Goal: Transaction & Acquisition: Purchase product/service

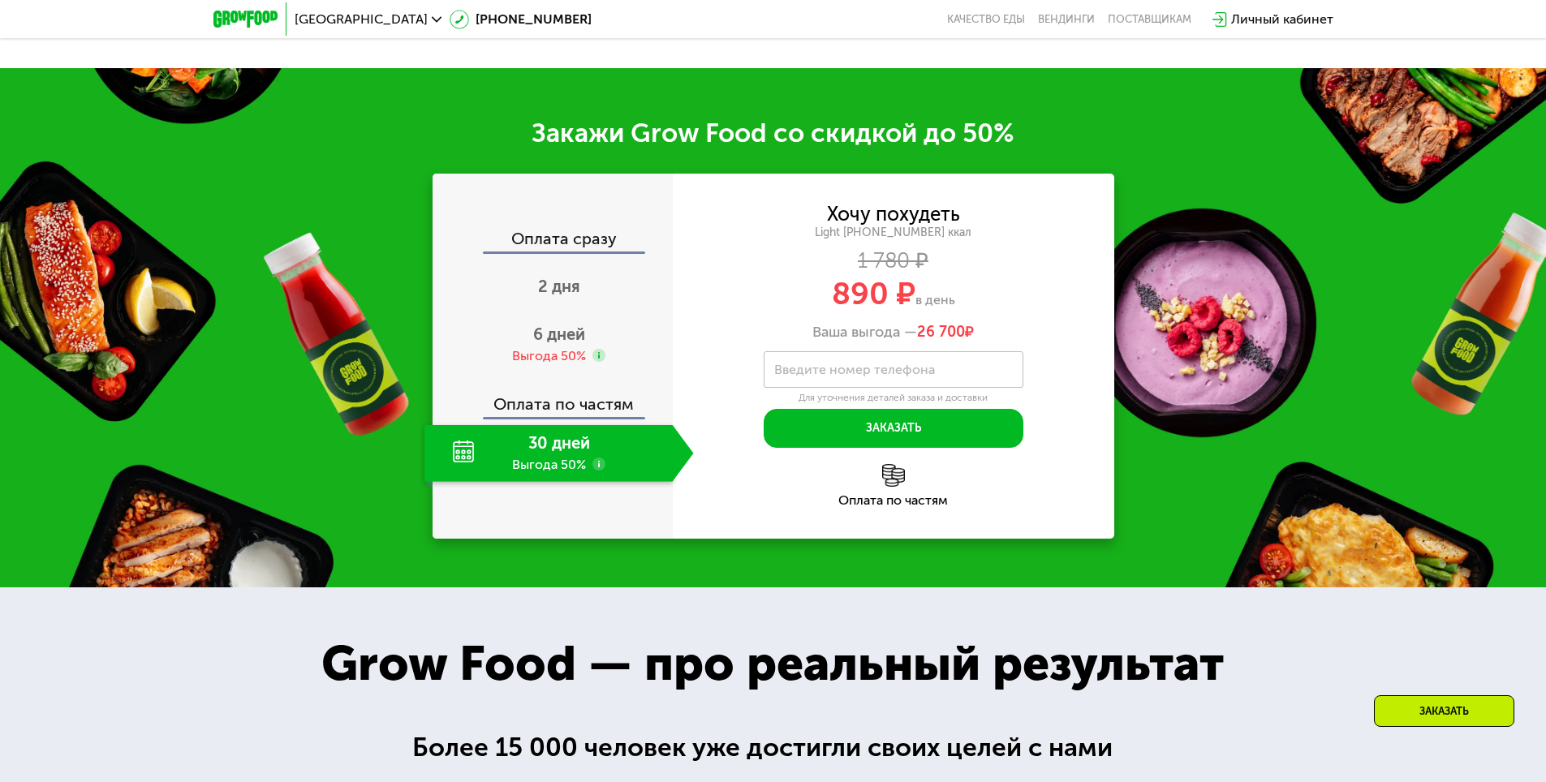
scroll to position [2110, 0]
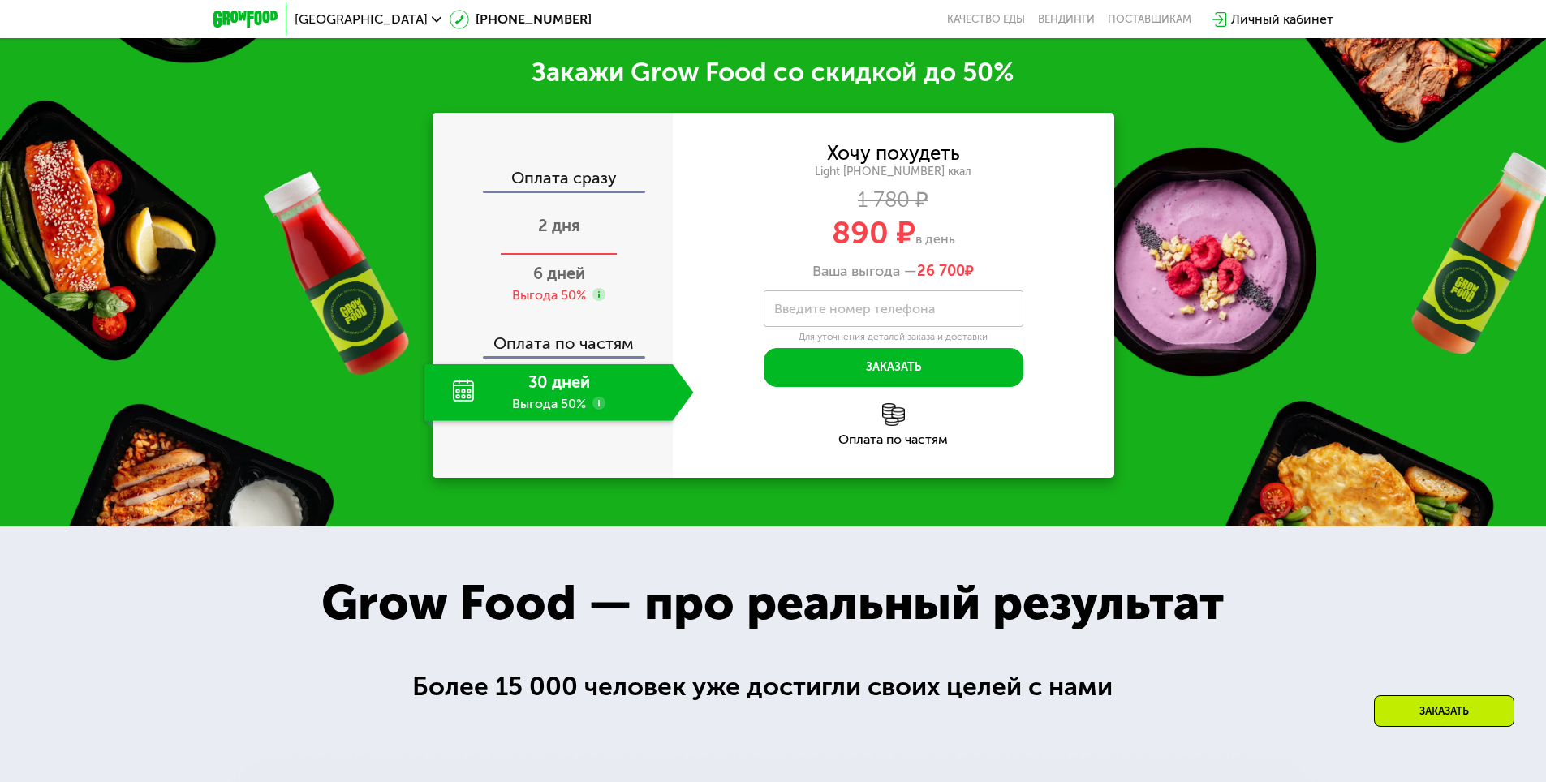
click at [539, 235] on span "2 дня" at bounding box center [559, 225] width 42 height 19
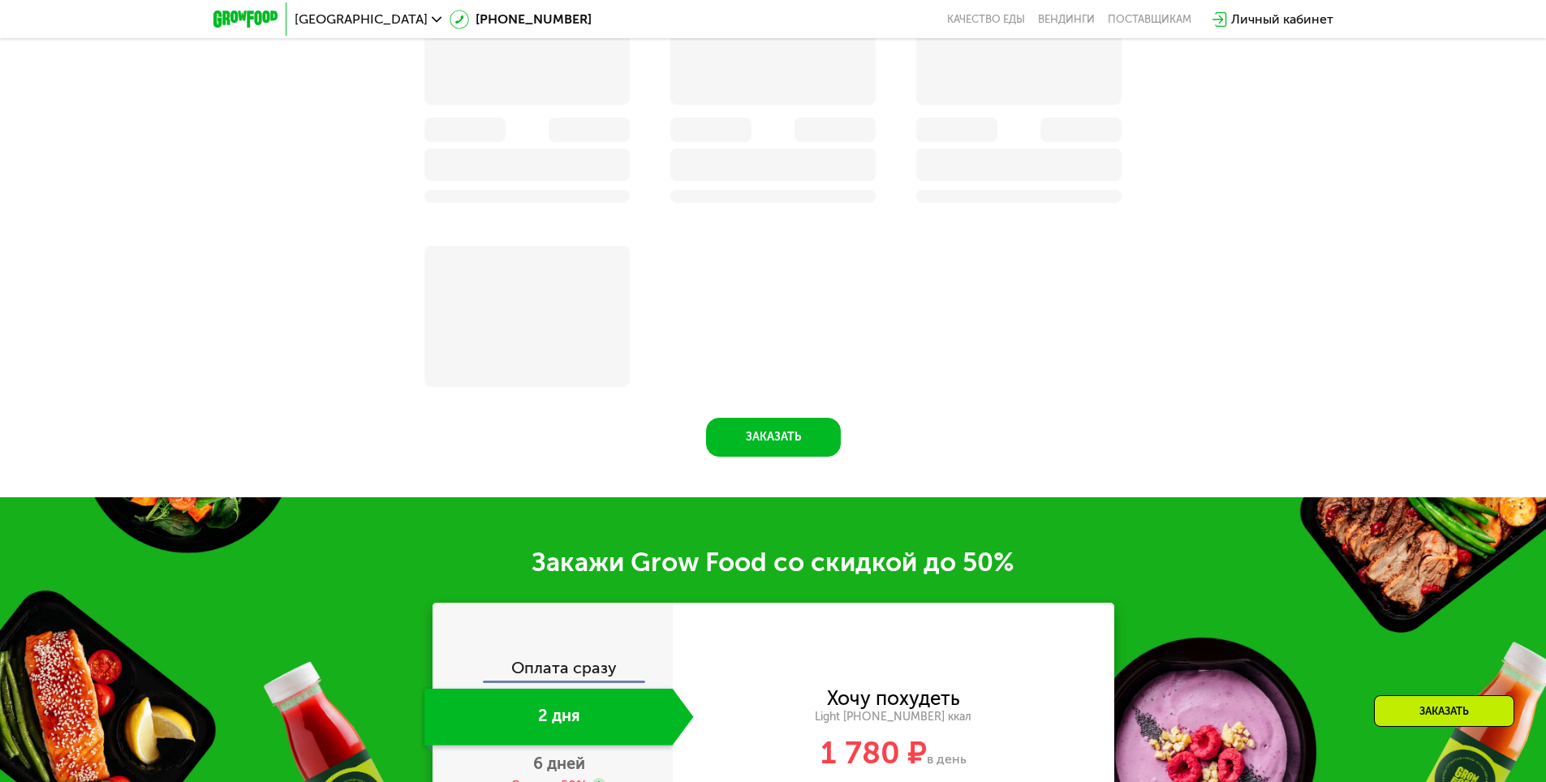
scroll to position [2460, 0]
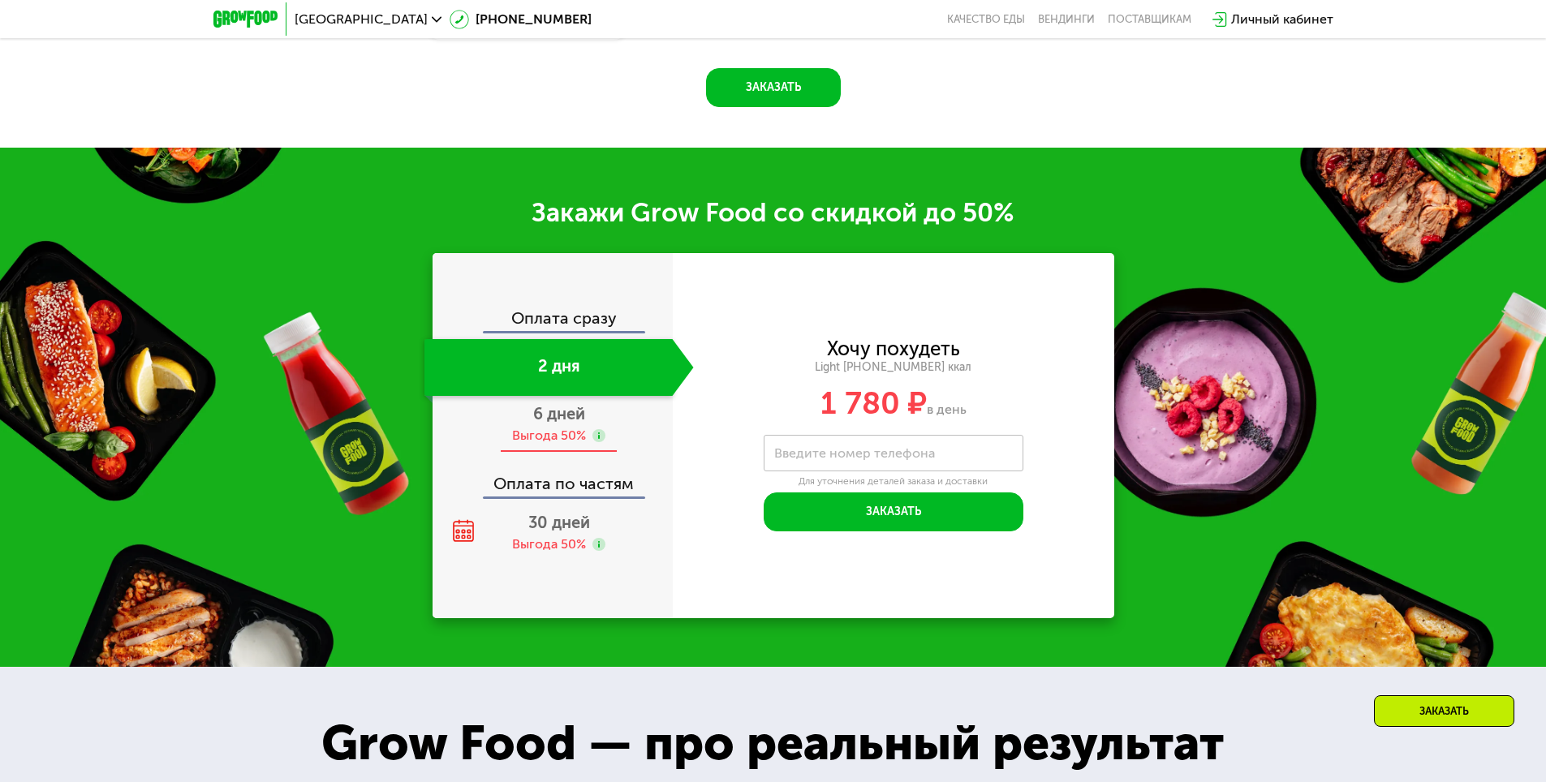
click at [545, 424] on span "6 дней" at bounding box center [559, 413] width 52 height 19
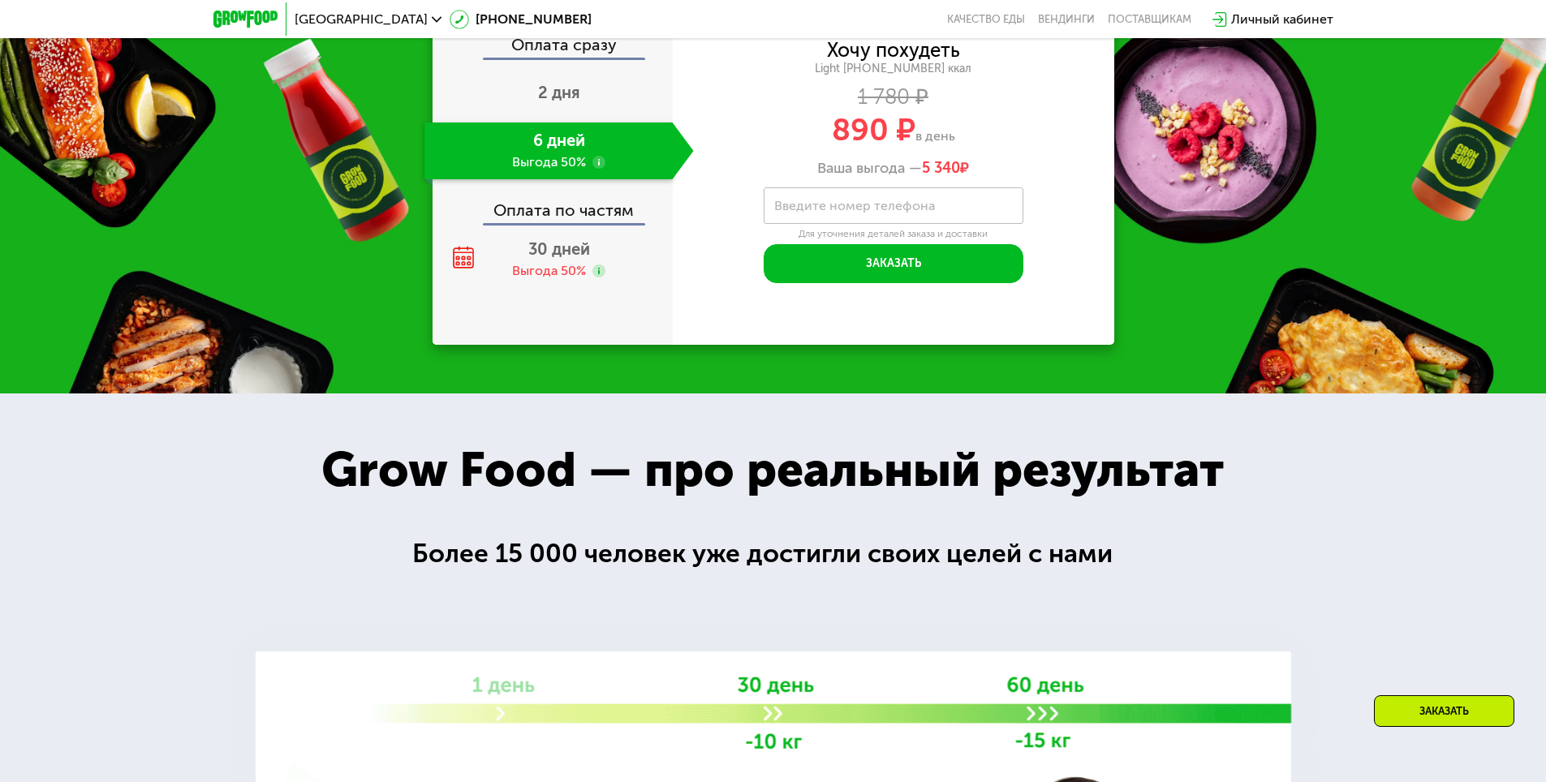
scroll to position [2272, 0]
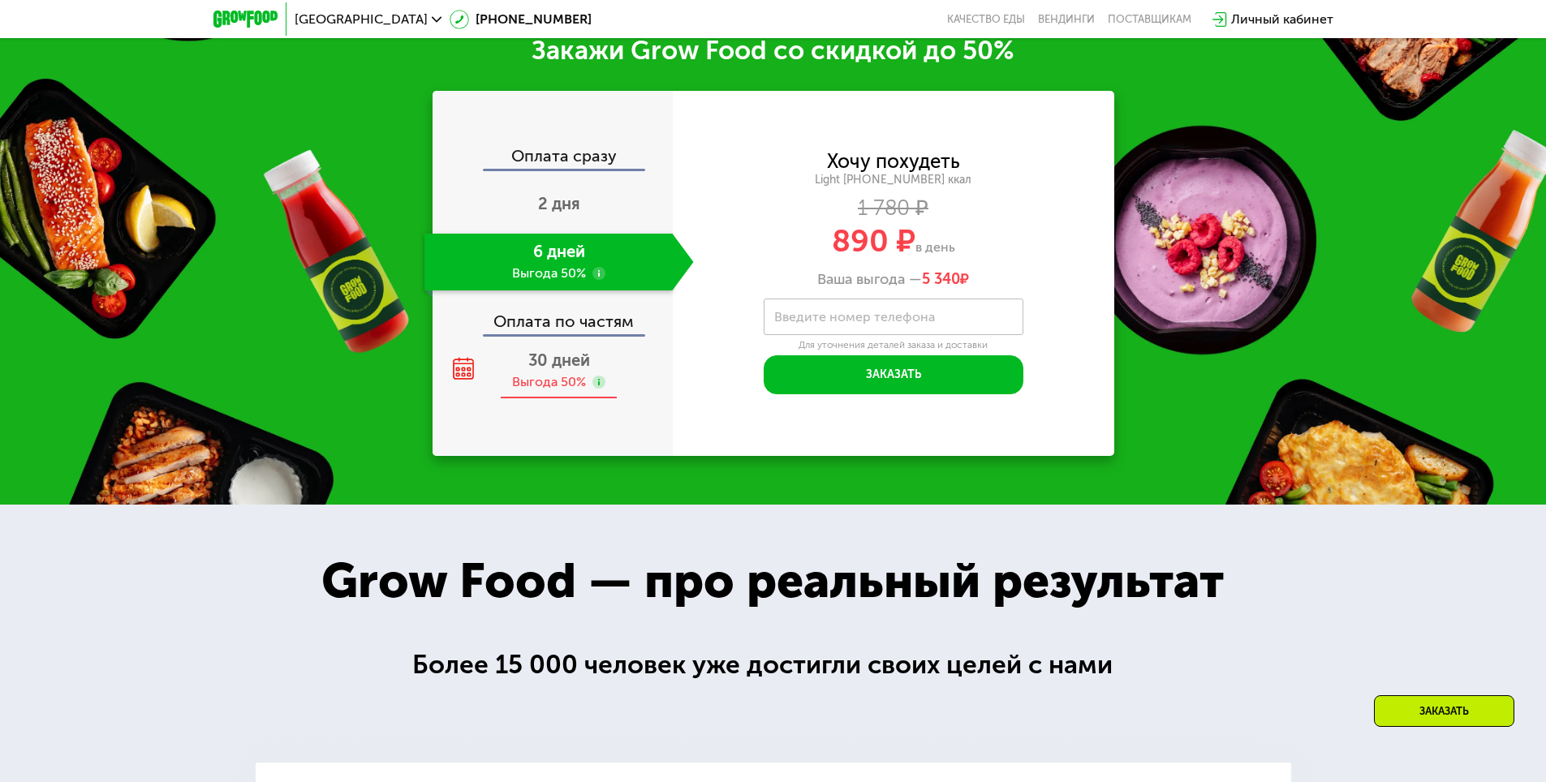
click at [596, 388] on use at bounding box center [598, 382] width 13 height 13
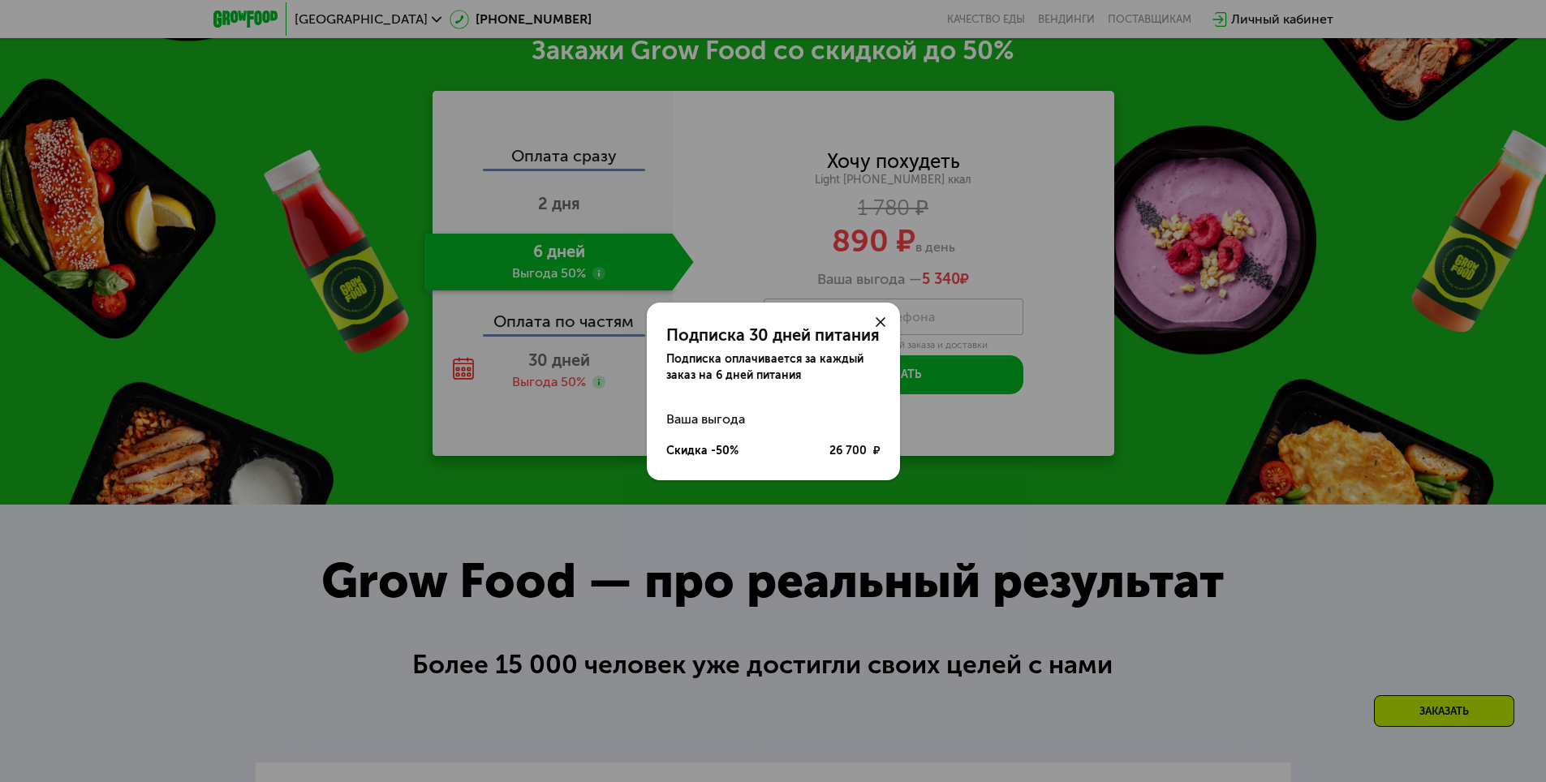
click at [336, 360] on div "Подписка 30 дней питания Подписка оплачивается за каждый заказ на 6 дней питани…" at bounding box center [773, 391] width 1546 height 782
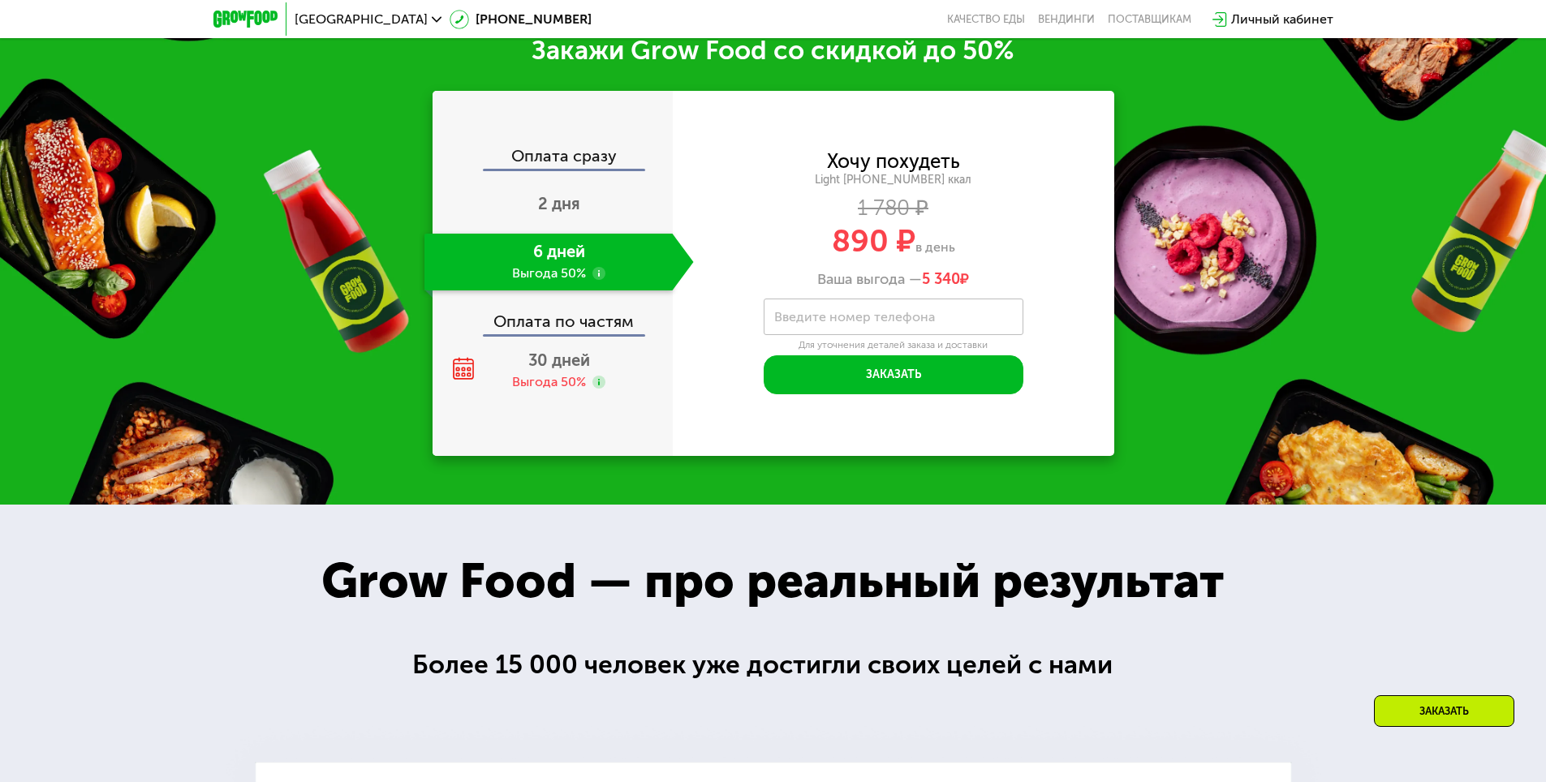
click at [602, 273] on use at bounding box center [598, 273] width 13 height 13
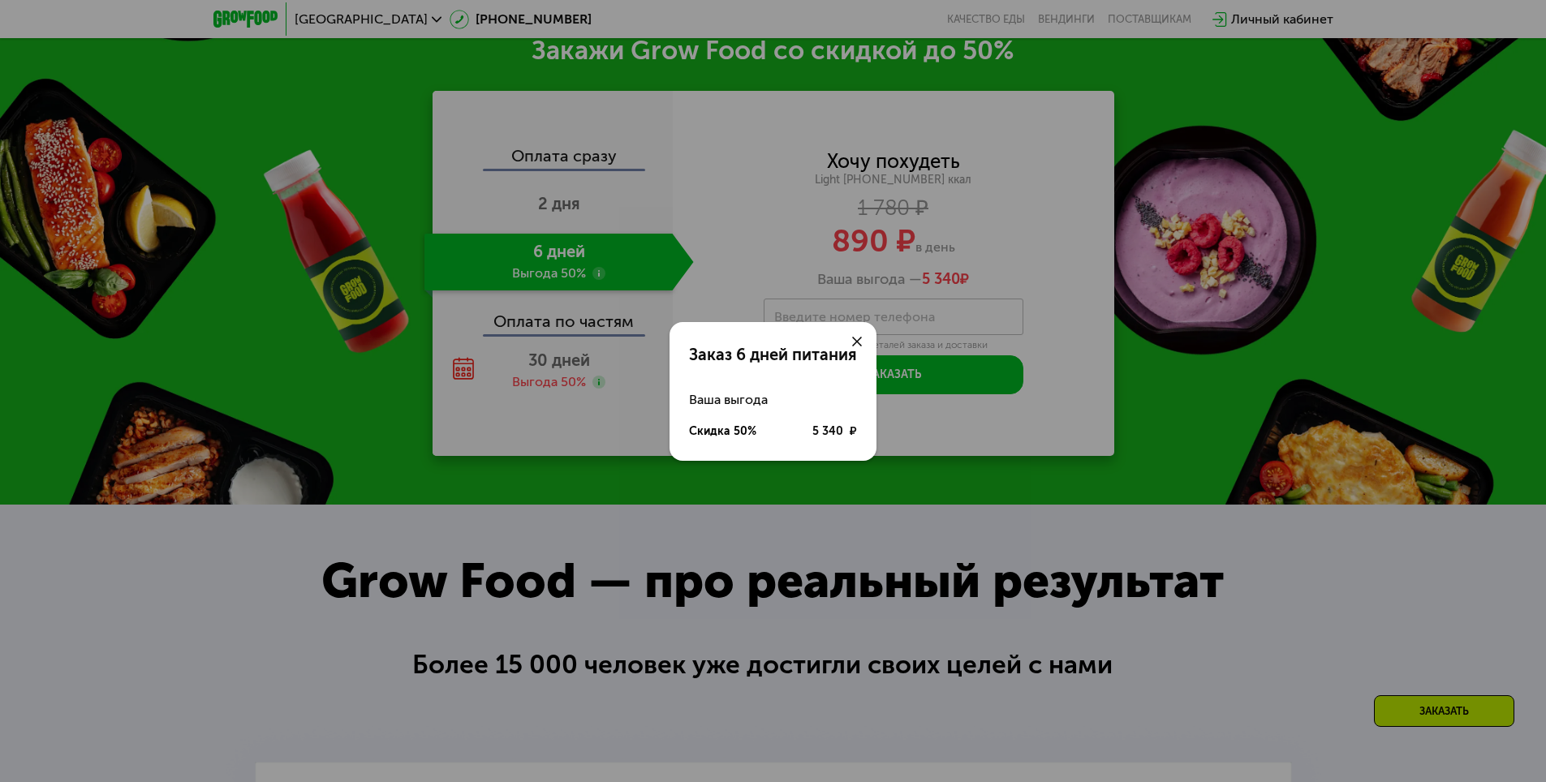
click at [303, 349] on div "Заказ 6 дней питания Ваша выгода Скидка 50% 5 340 ₽" at bounding box center [773, 391] width 1546 height 782
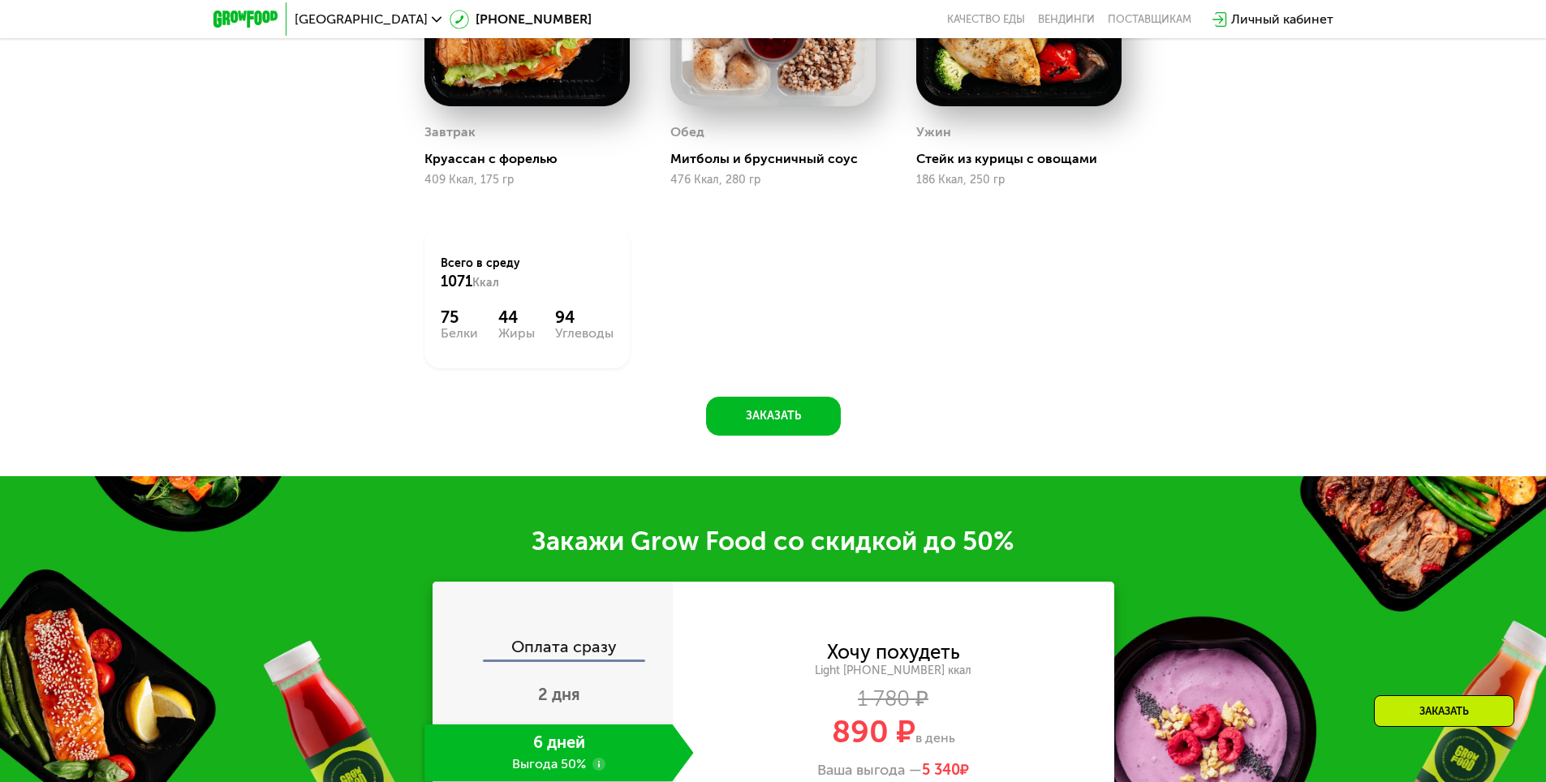
scroll to position [1866, 0]
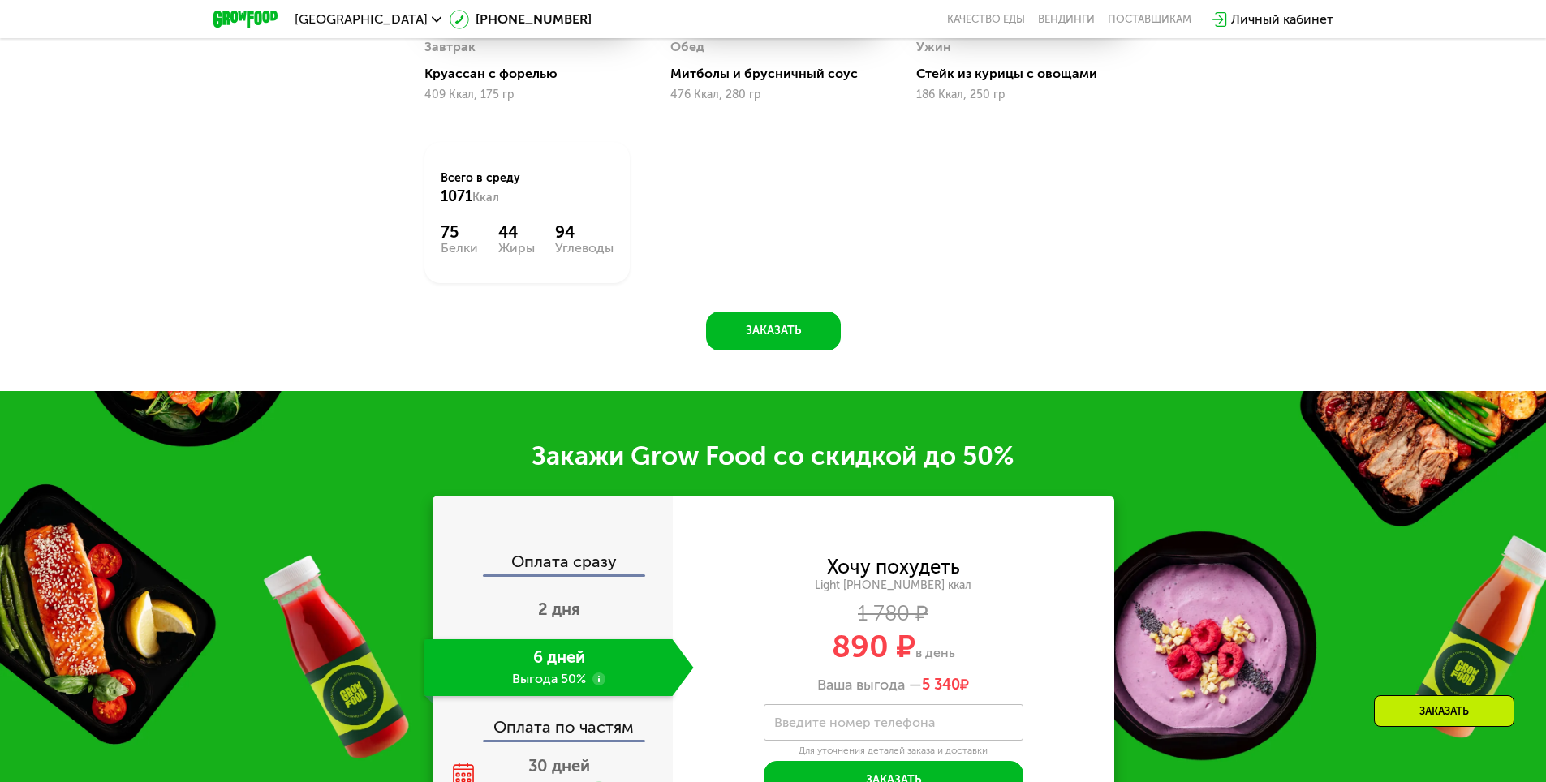
click at [402, 351] on div "Похудение и поддержание формы Доставка: [DATE] Настроить меню ср 24.09 чт 25.09…" at bounding box center [773, 14] width 1000 height 674
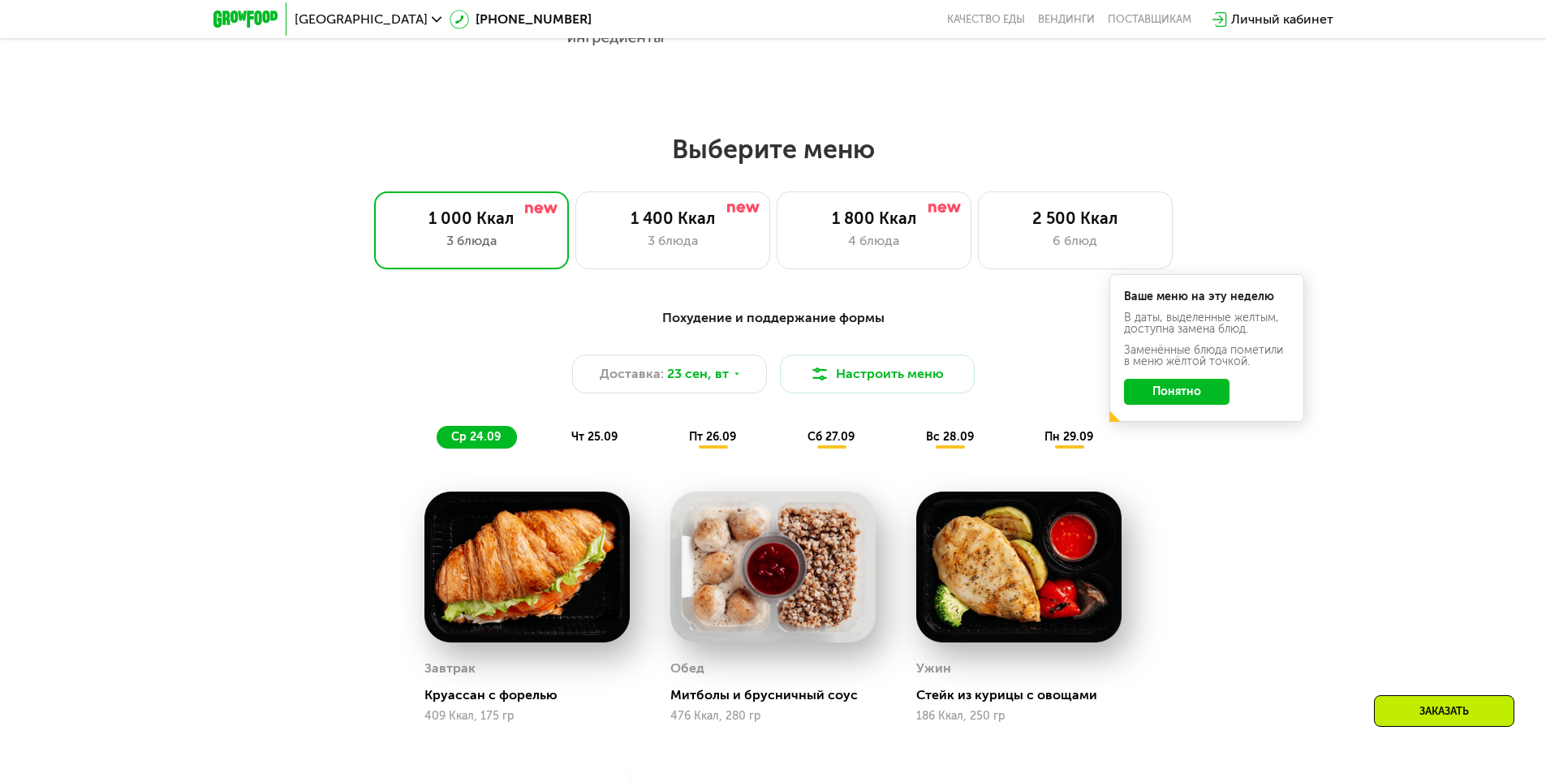
scroll to position [1217, 0]
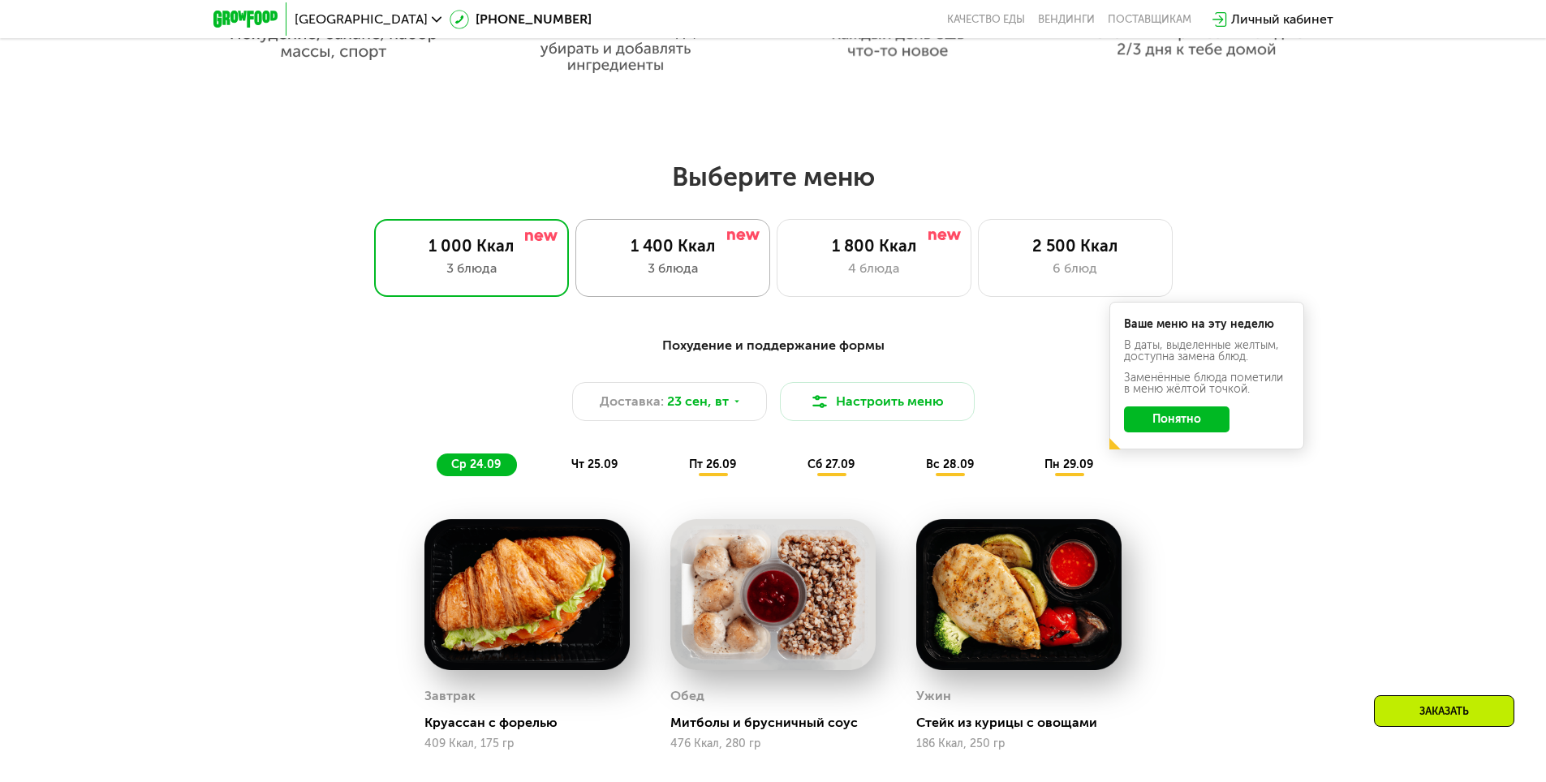
click at [627, 278] on div "3 блюда" at bounding box center [672, 268] width 161 height 19
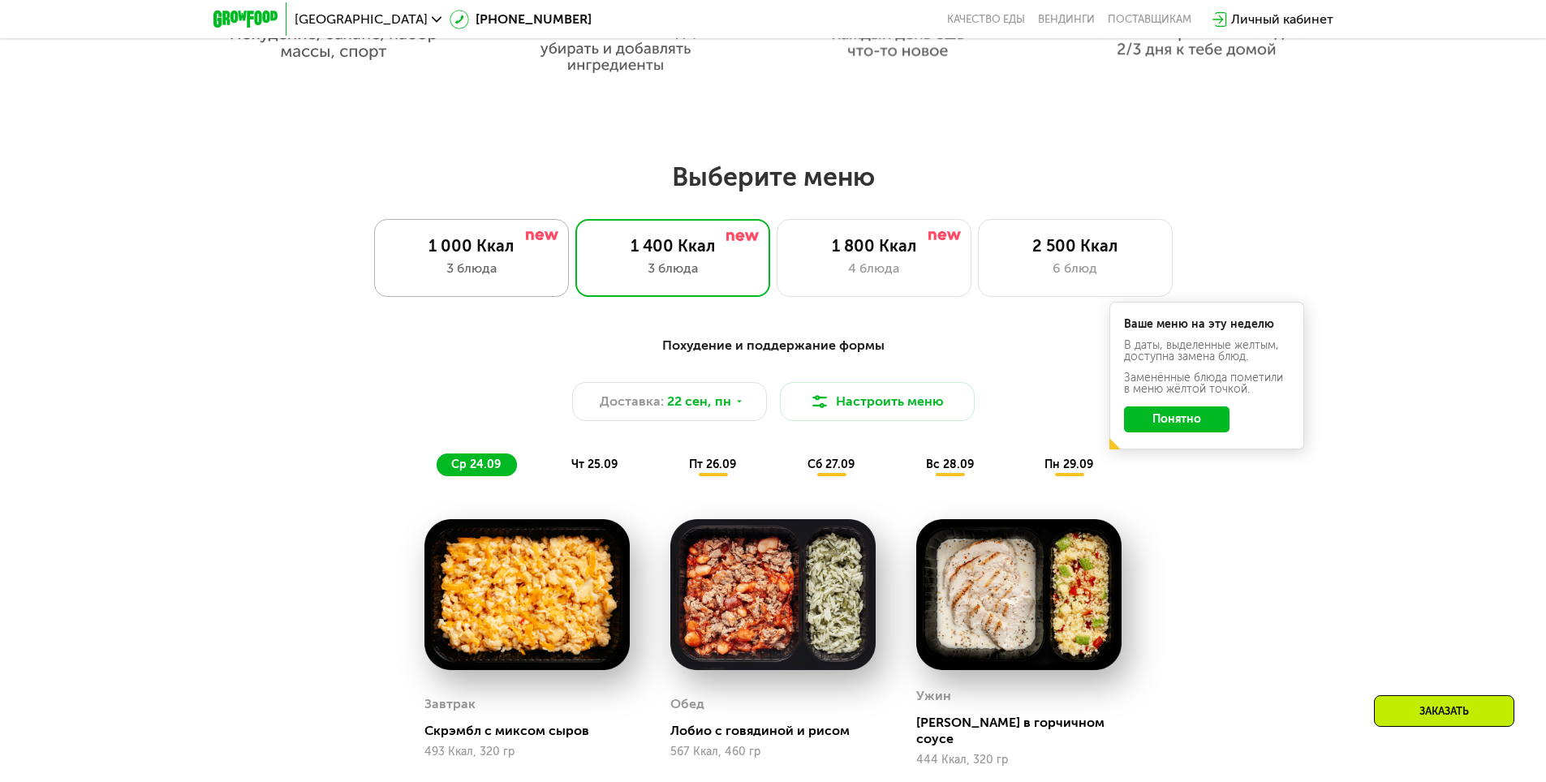
click at [455, 272] on div "3 блюда" at bounding box center [471, 268] width 161 height 19
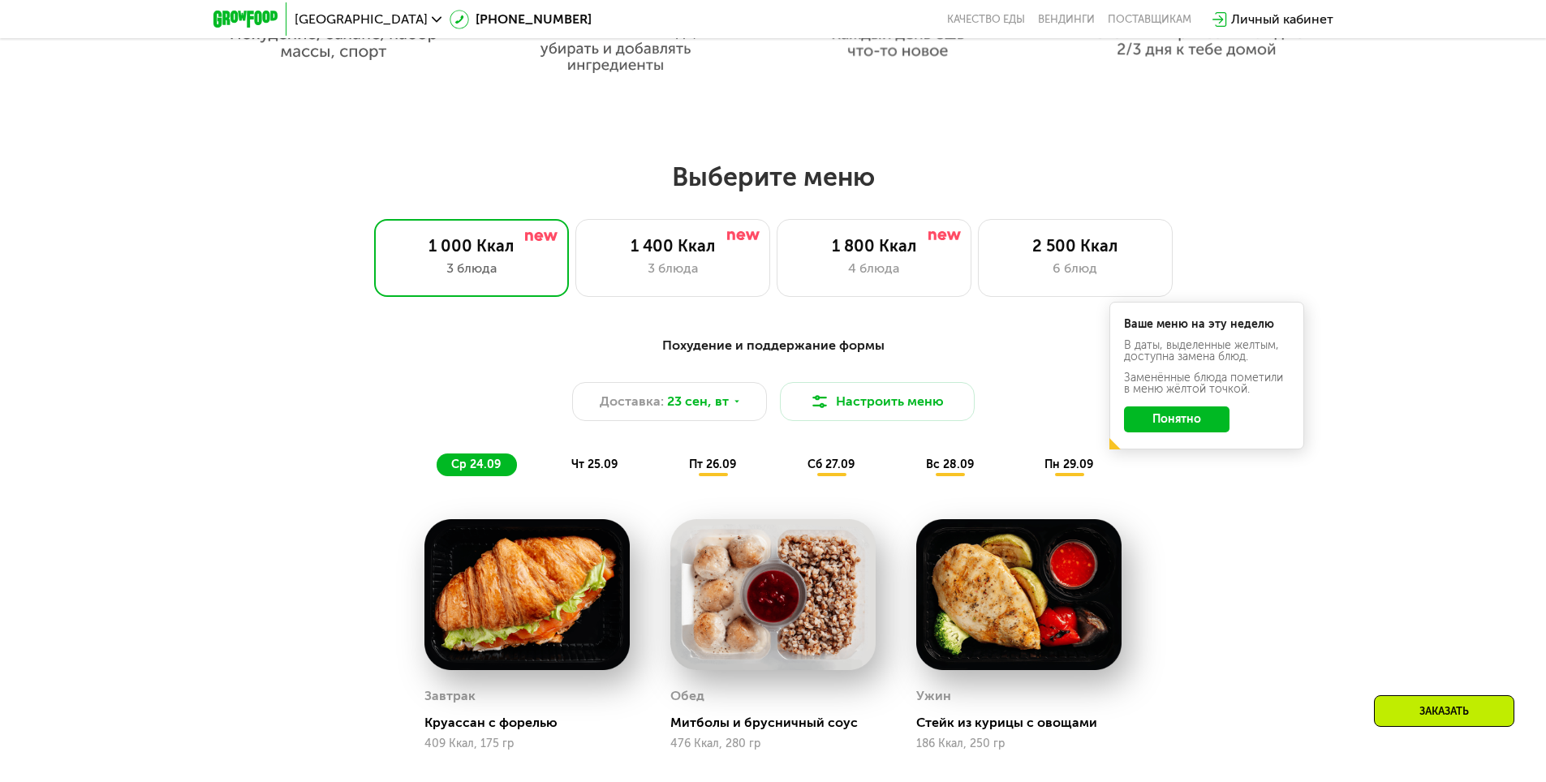
click at [701, 476] on div "пт 26.09" at bounding box center [713, 465] width 78 height 23
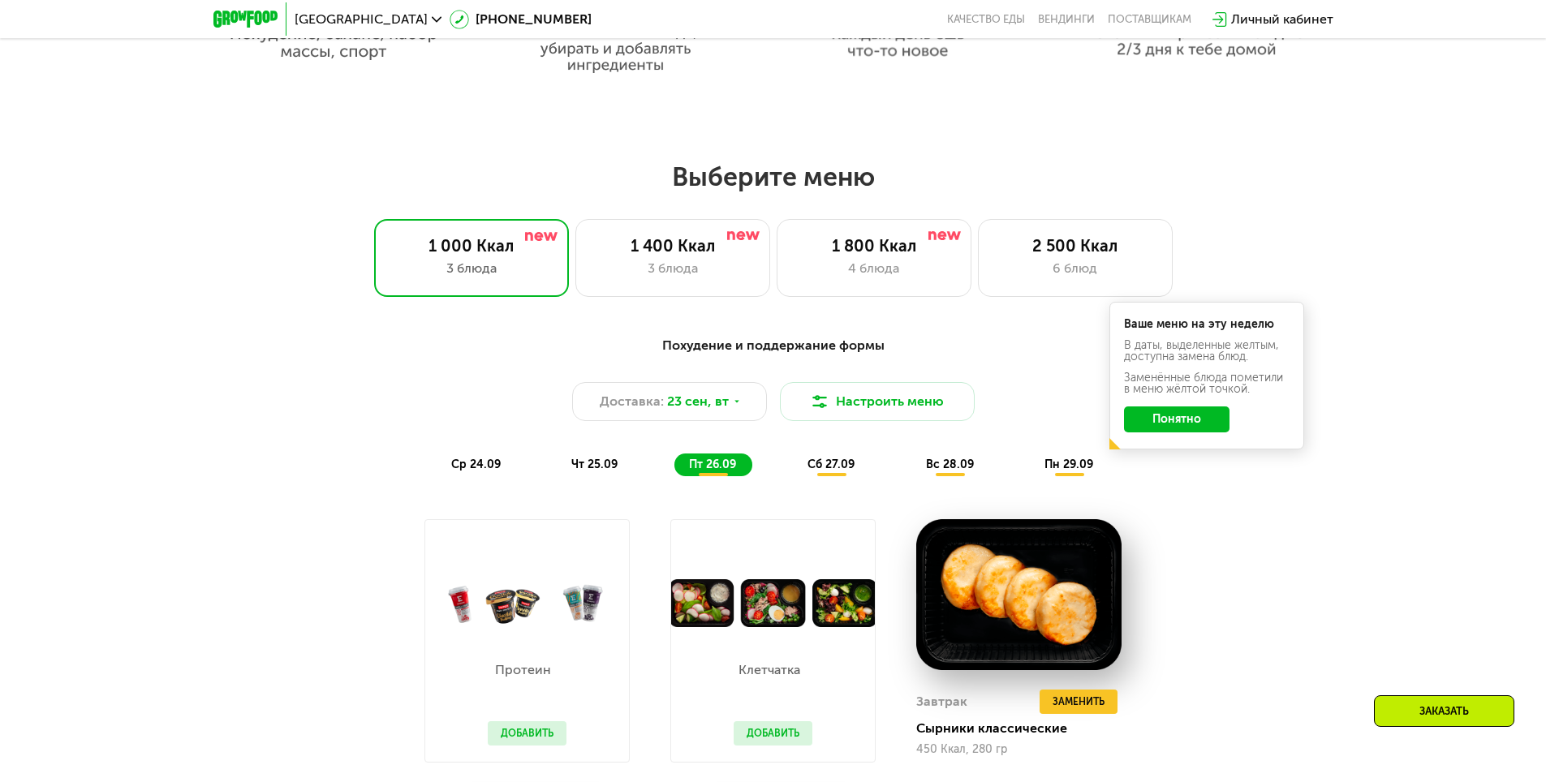
scroll to position [1298, 0]
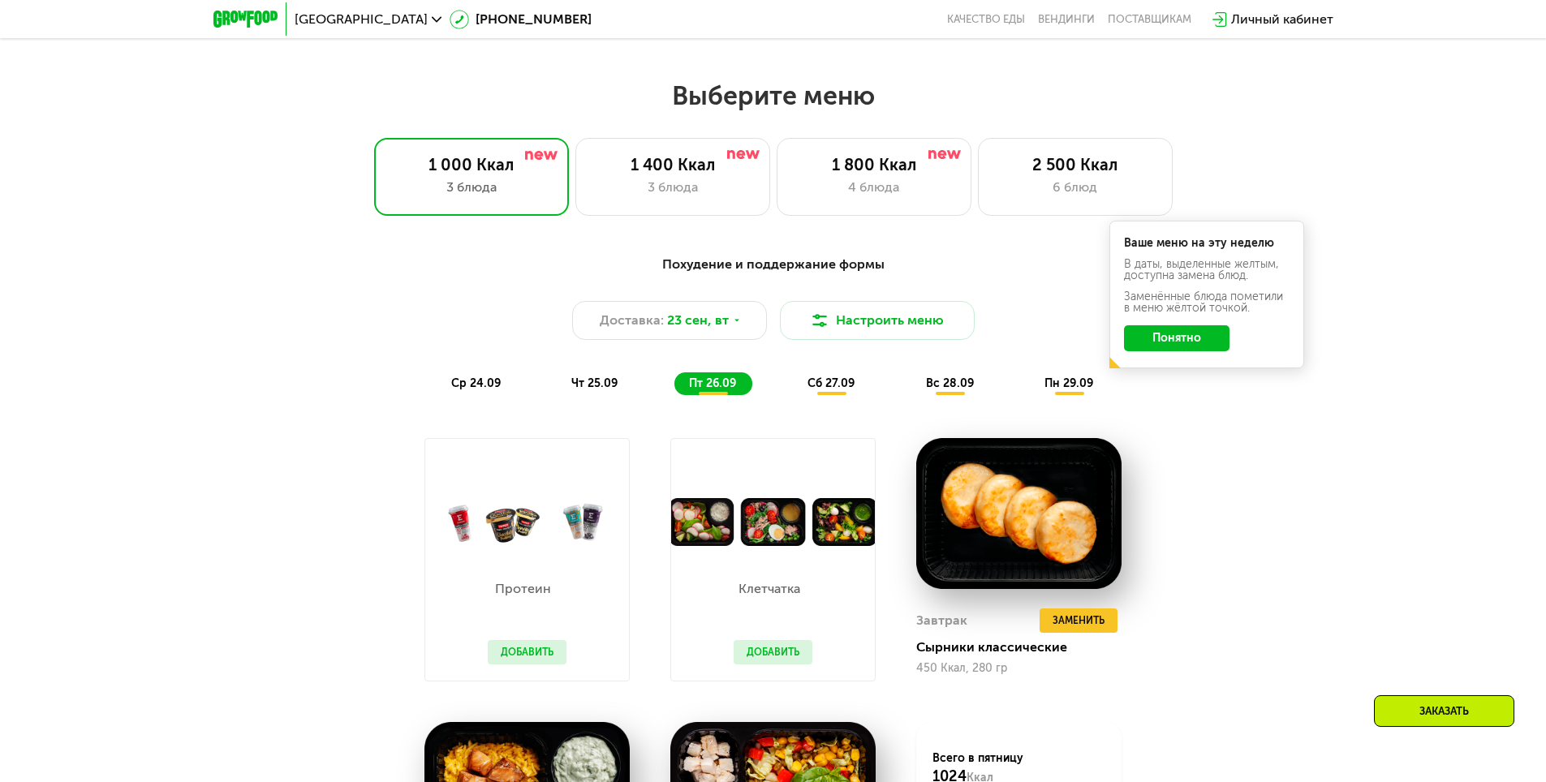
click at [479, 390] on span "ср 24.09" at bounding box center [476, 384] width 50 height 14
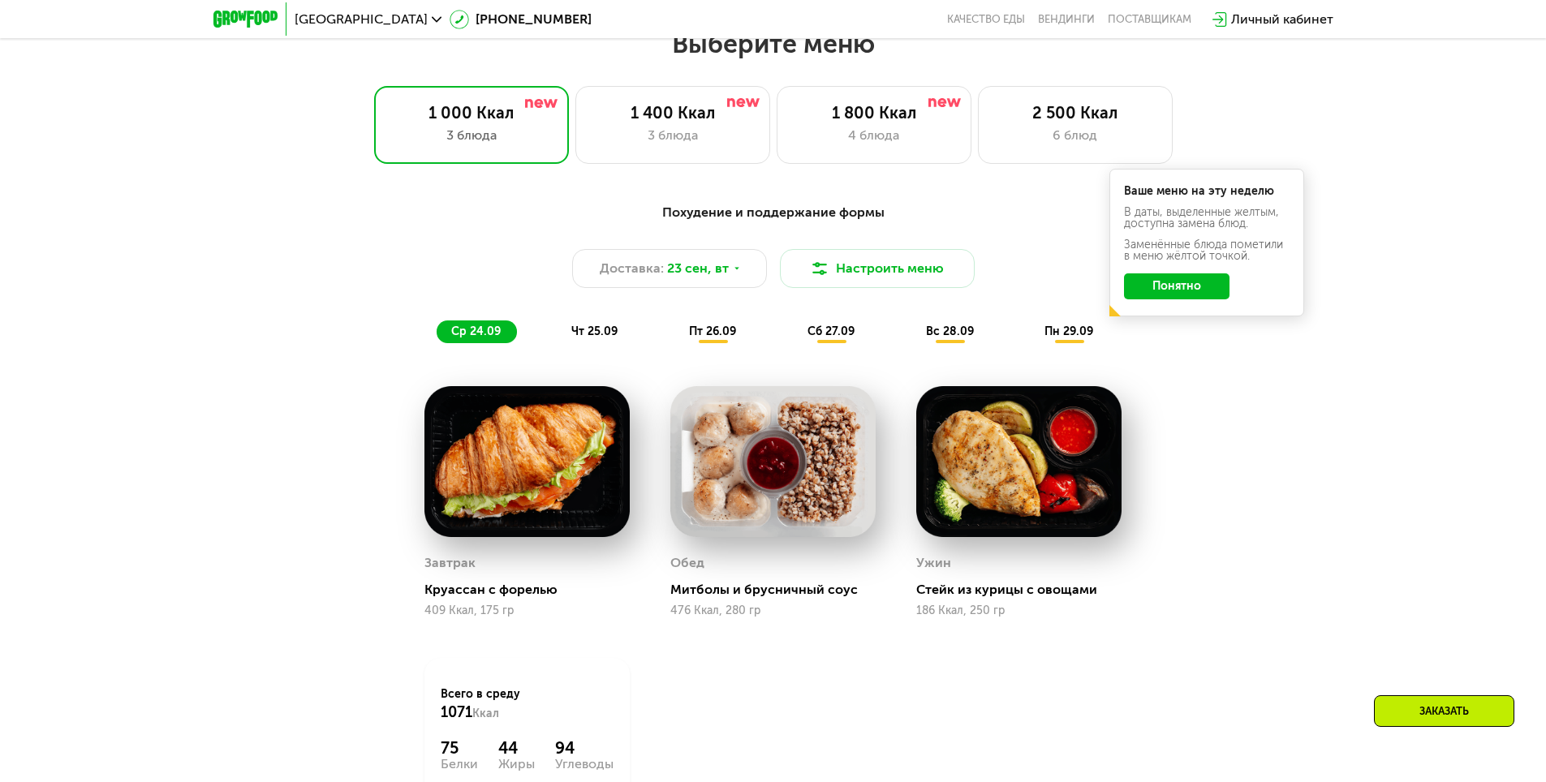
scroll to position [1380, 0]
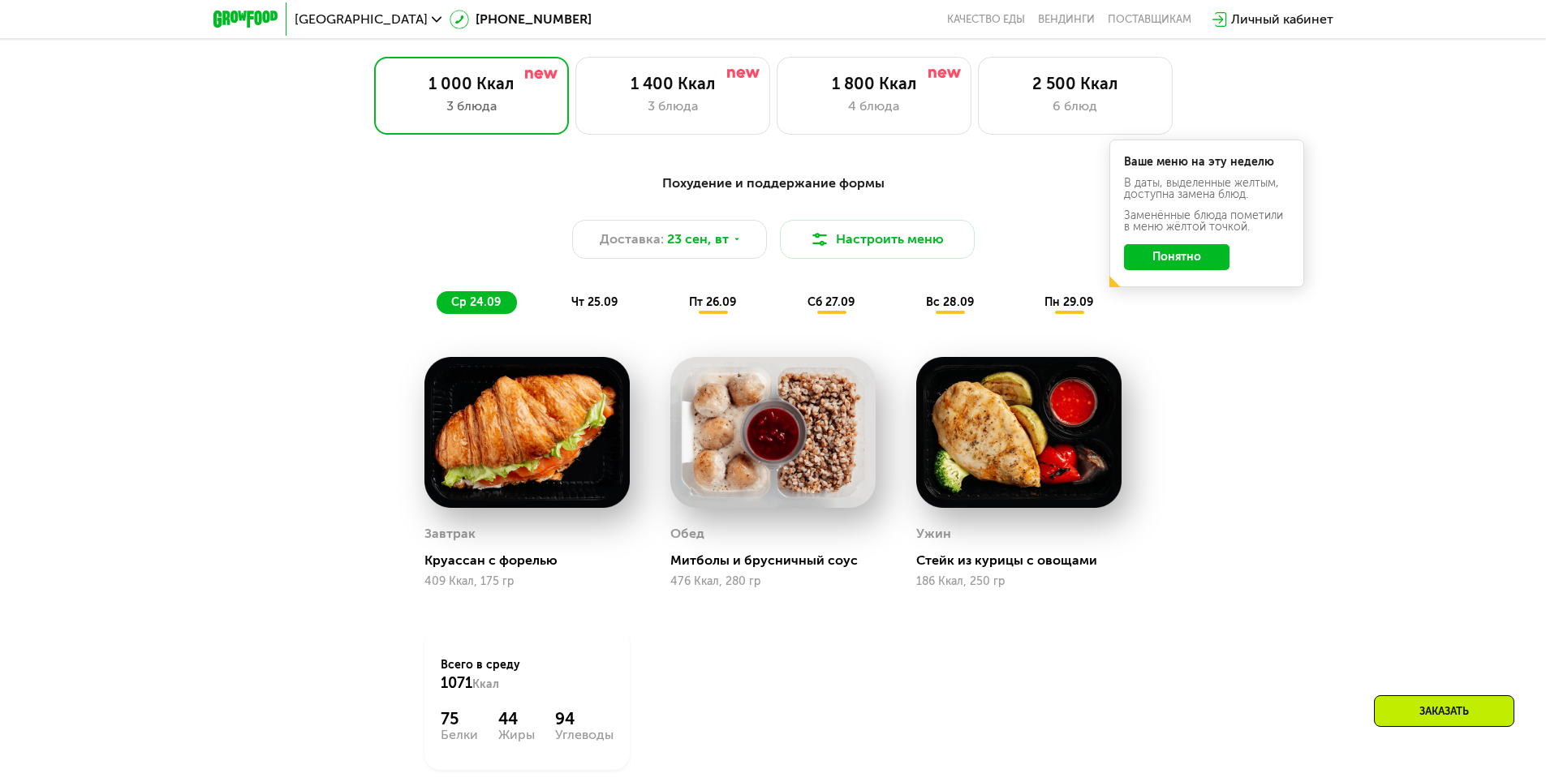
click at [605, 314] on div "чт 25.09" at bounding box center [595, 302] width 77 height 23
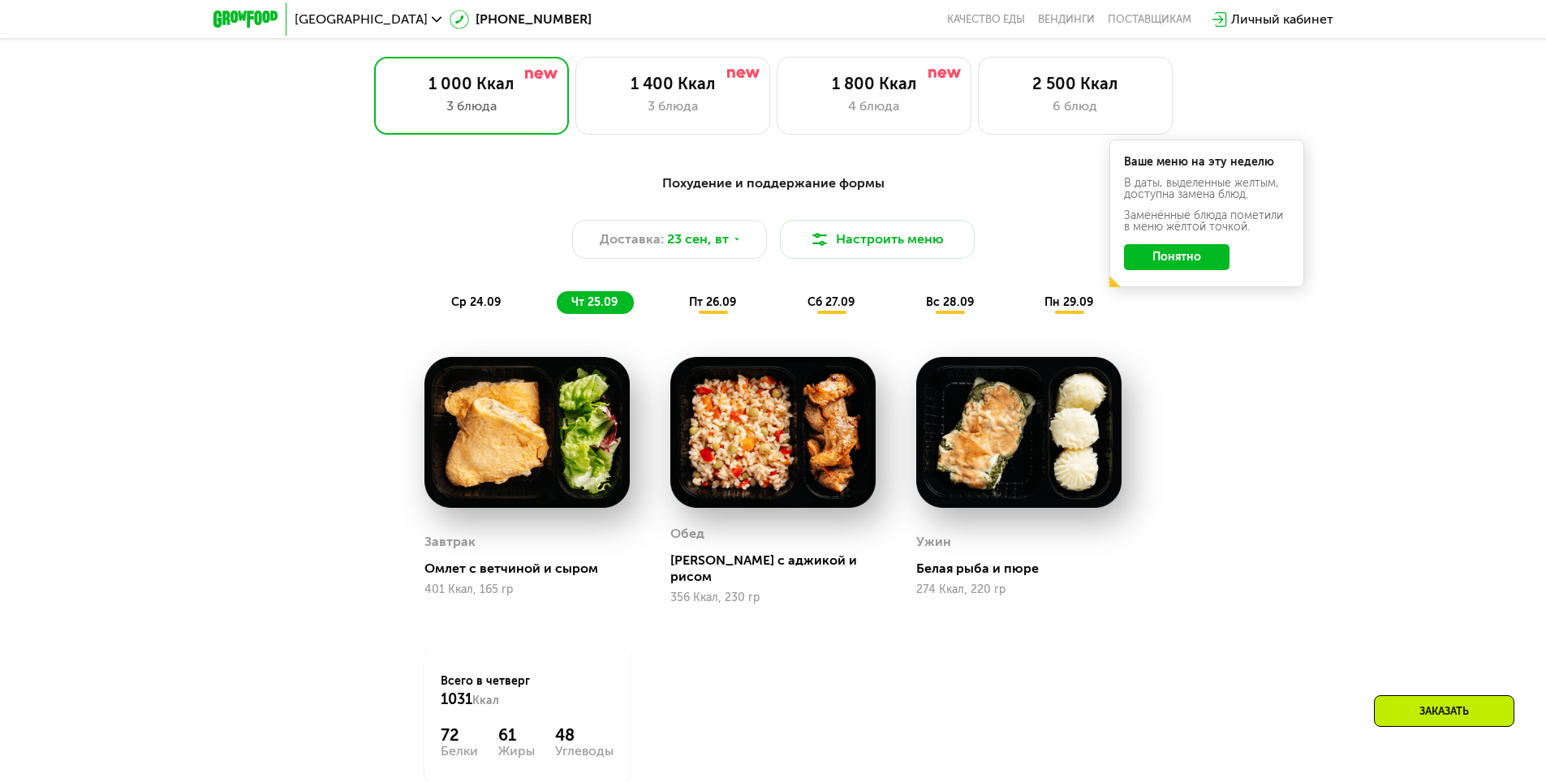
click at [708, 309] on span "пт 26.09" at bounding box center [712, 302] width 47 height 14
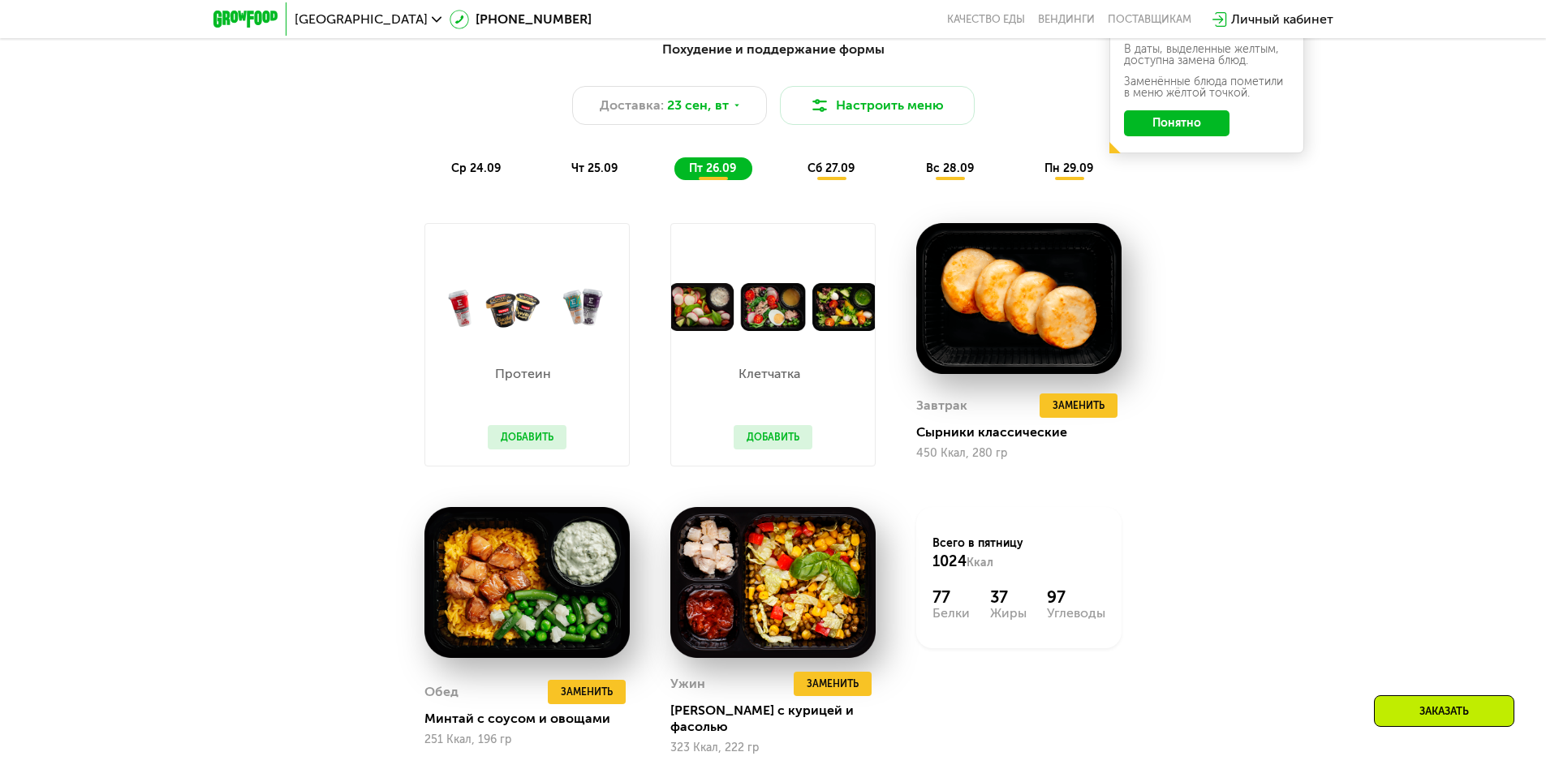
scroll to position [1542, 0]
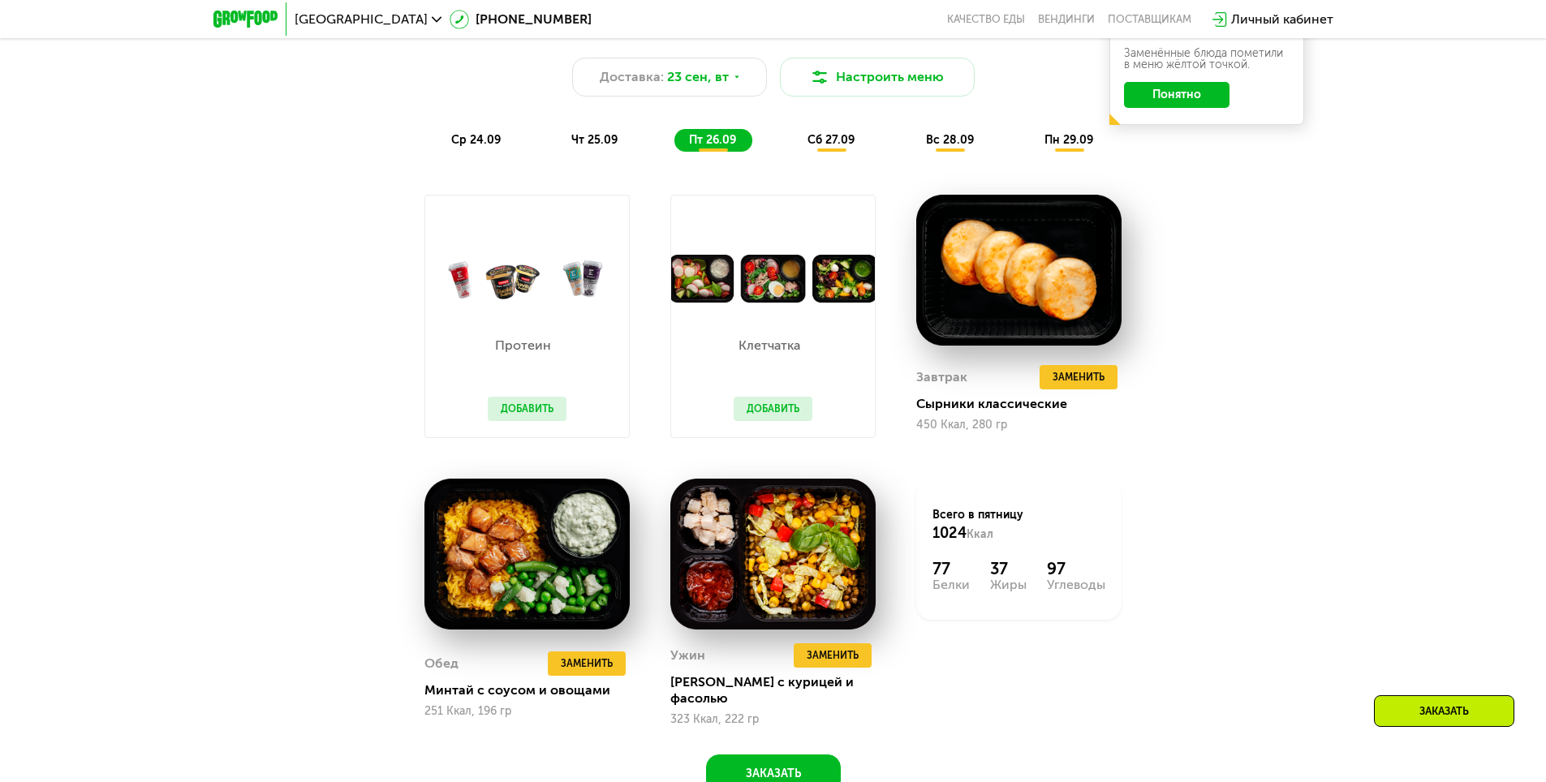
click at [837, 136] on div "сб 27.09" at bounding box center [832, 140] width 78 height 23
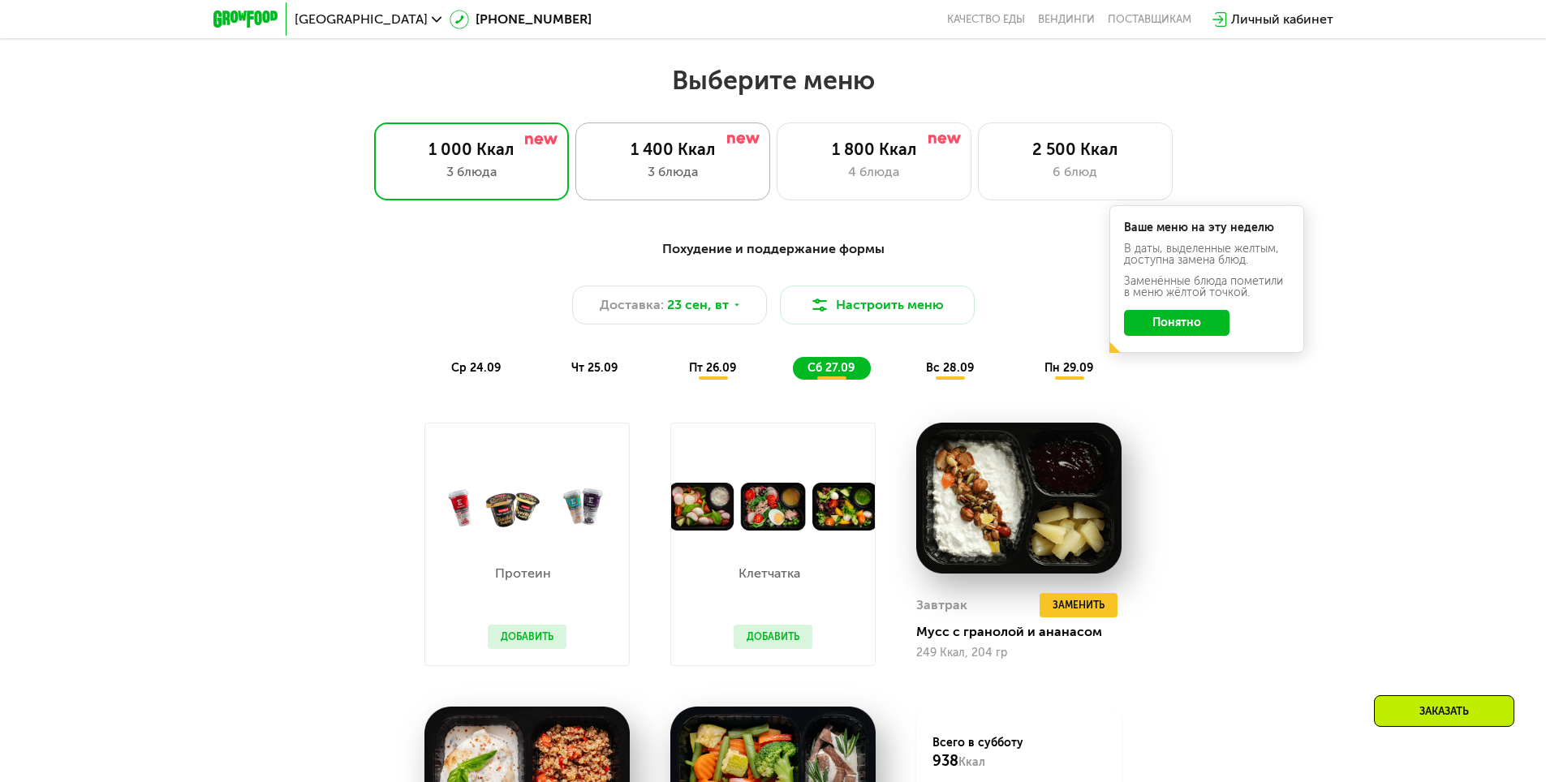
scroll to position [1298, 0]
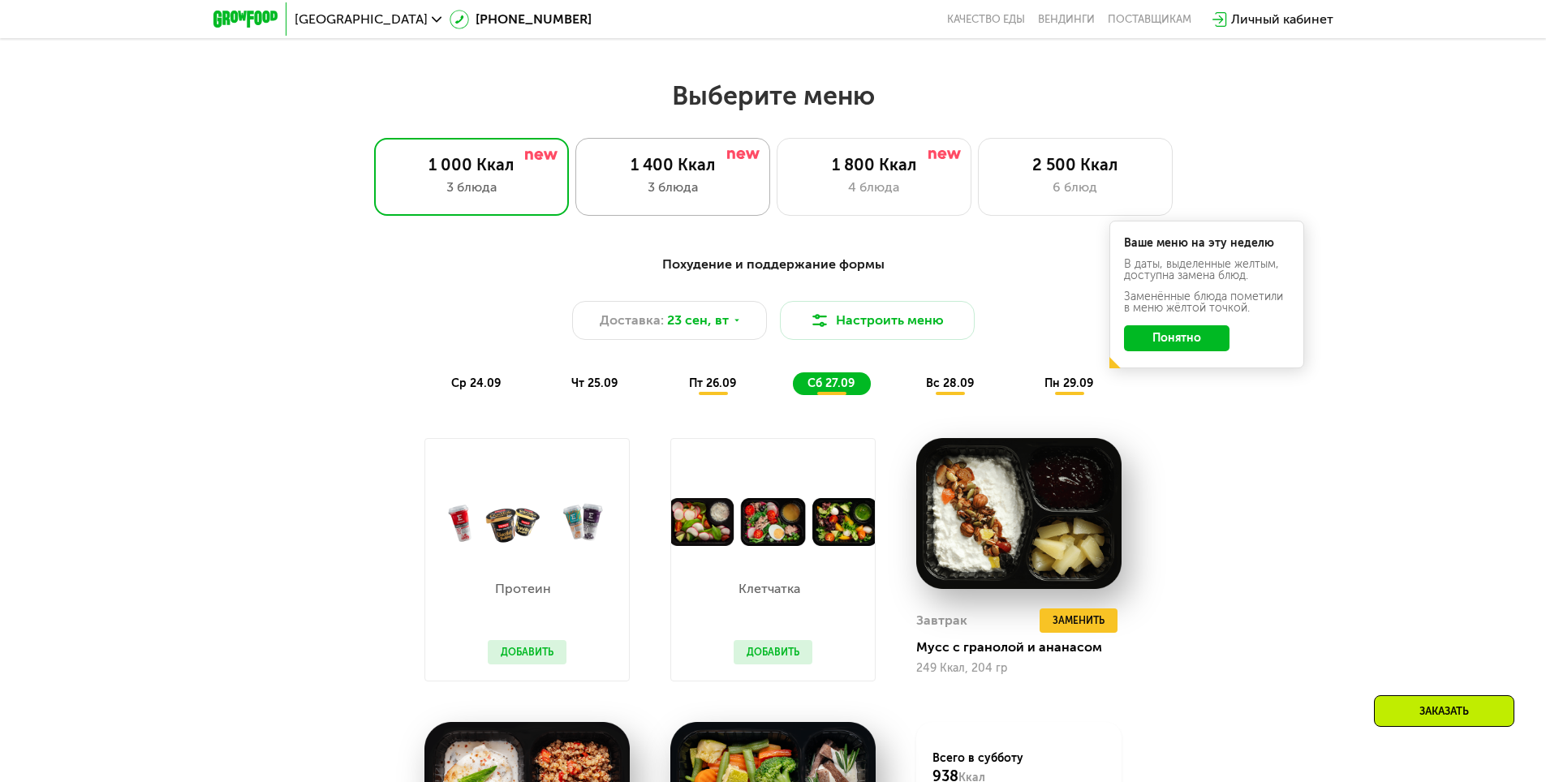
click at [707, 160] on div "1 400 Ккал" at bounding box center [672, 164] width 161 height 19
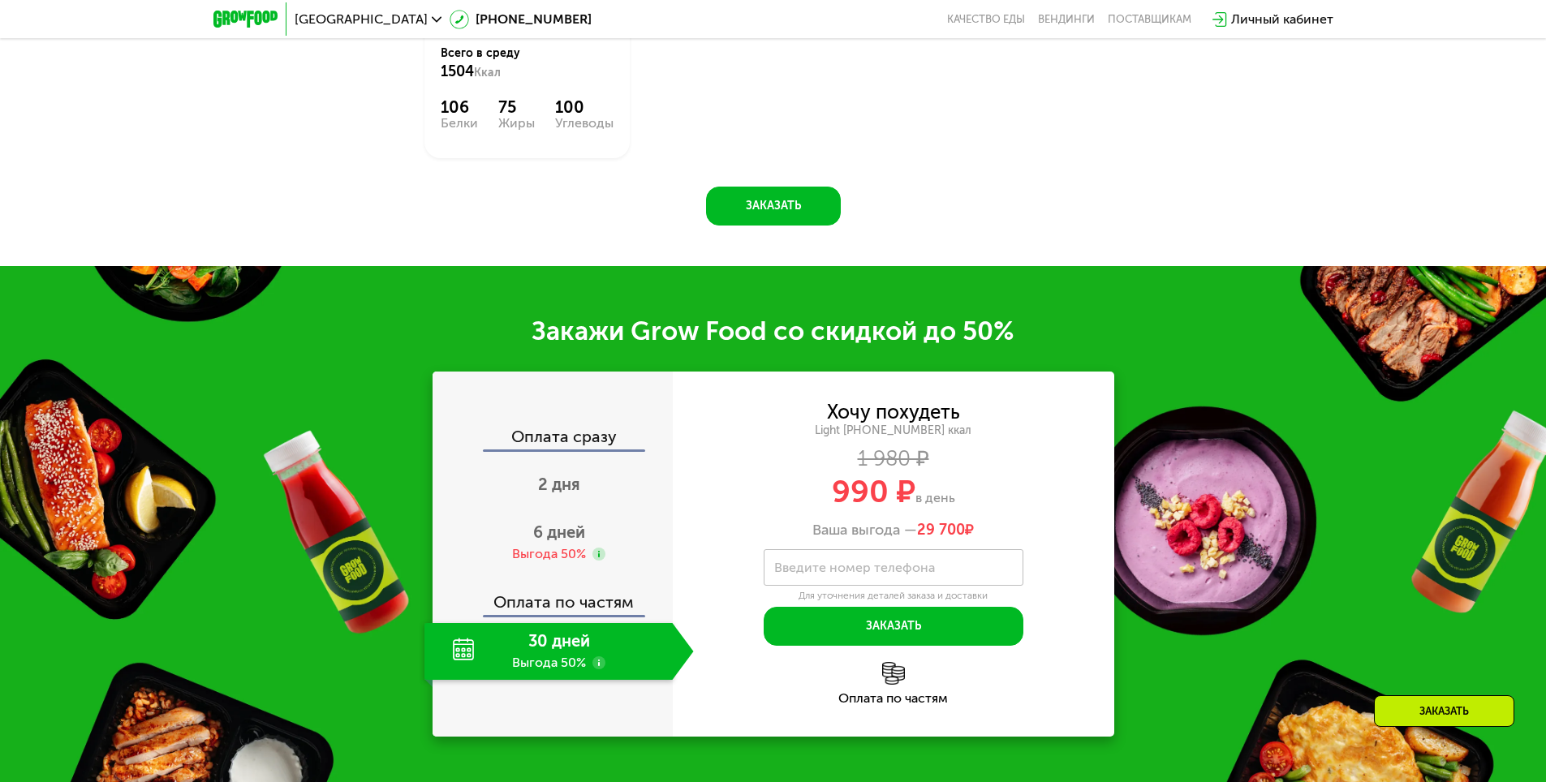
scroll to position [2029, 0]
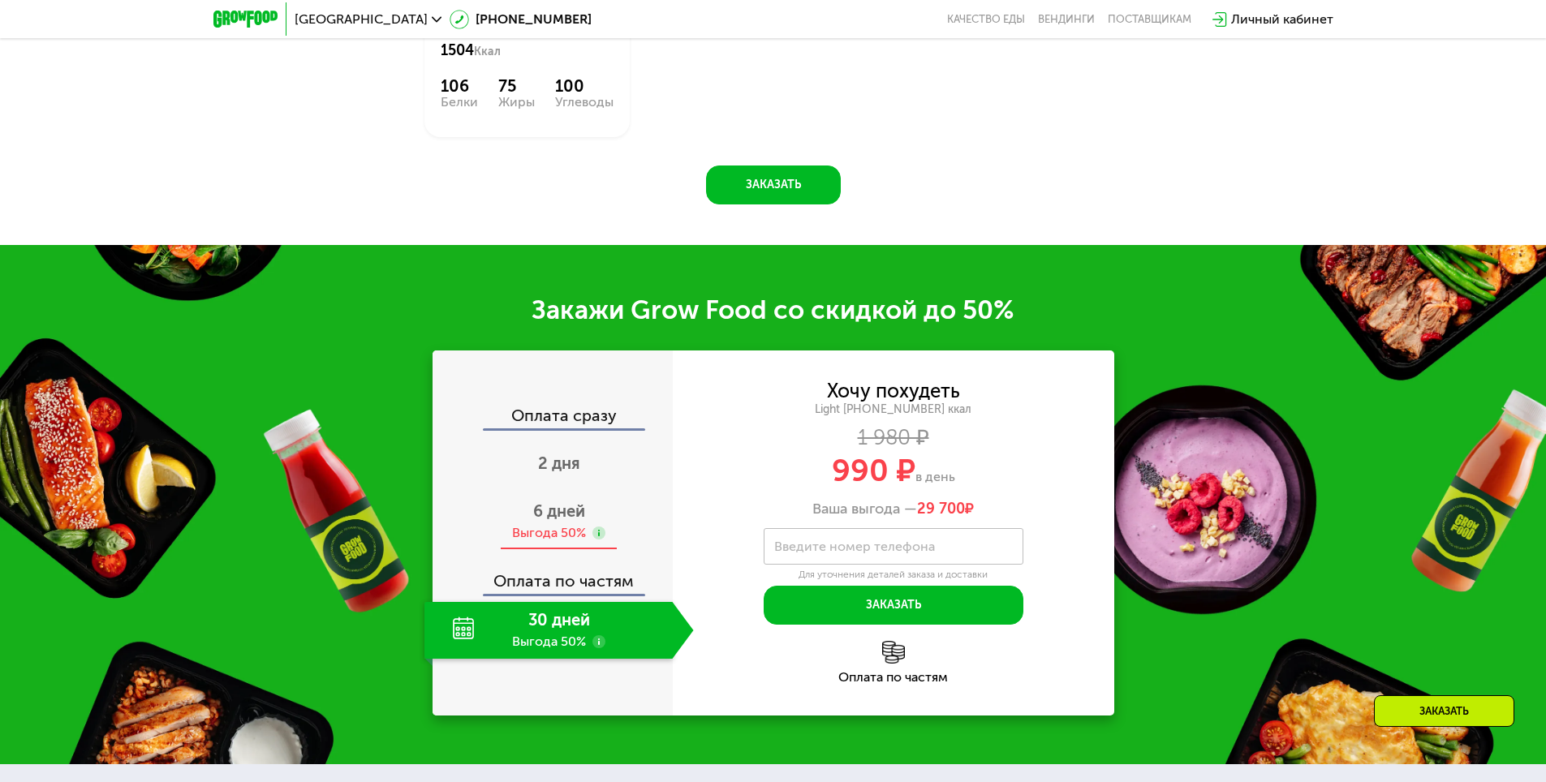
click at [567, 524] on div "Выгода 50%" at bounding box center [549, 533] width 74 height 18
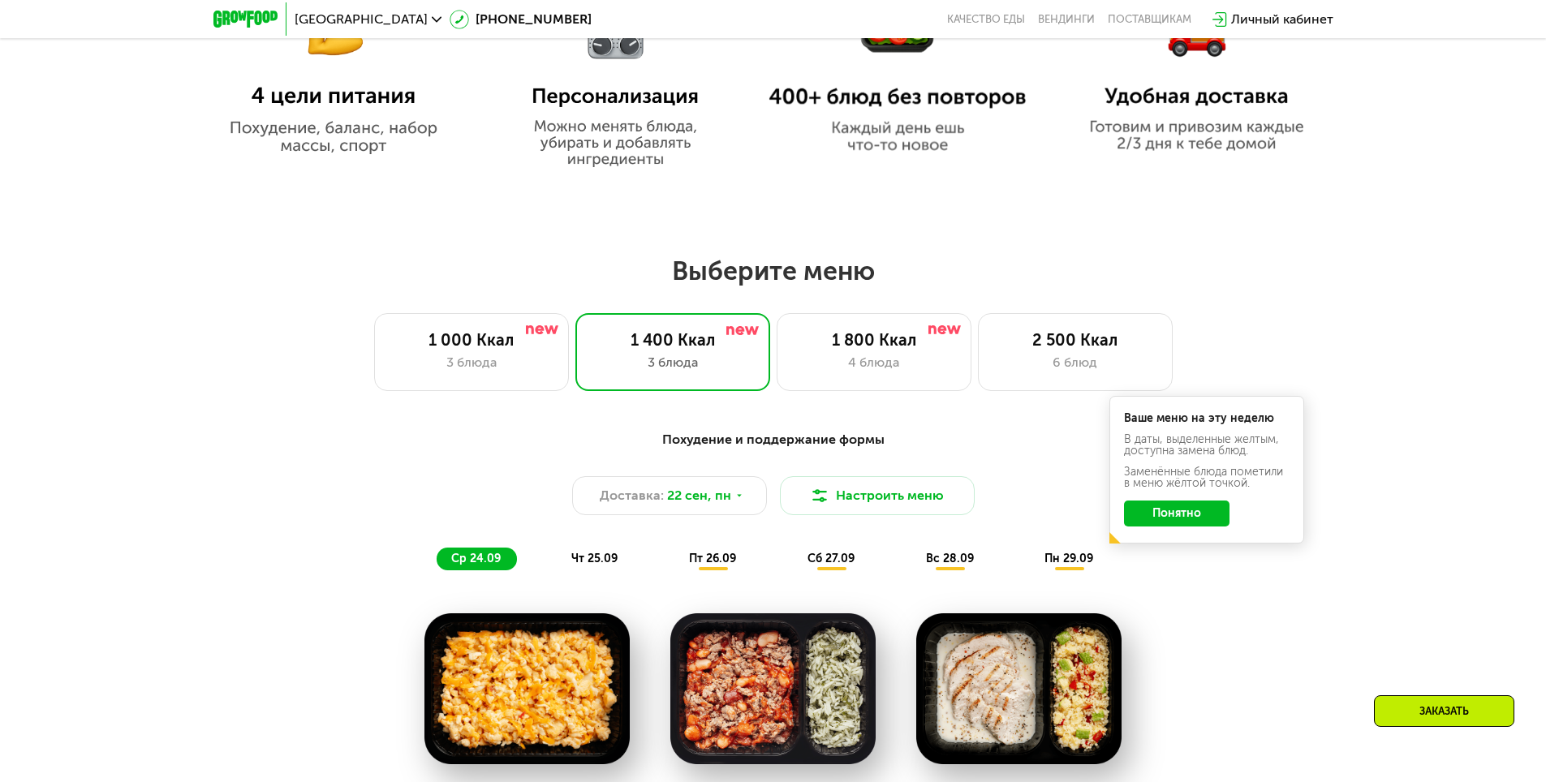
scroll to position [1055, 0]
